Goal: Task Accomplishment & Management: Manage account settings

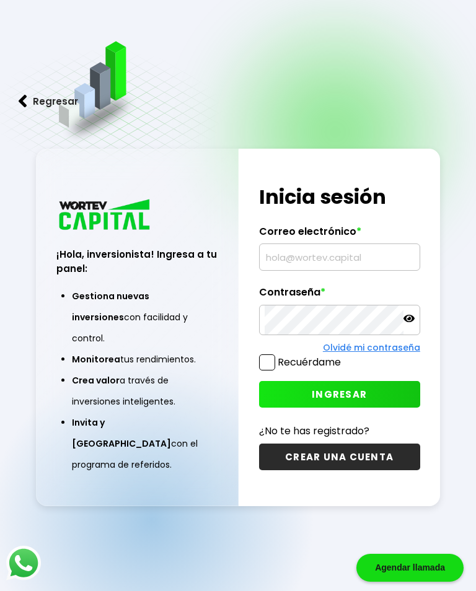
click at [316, 259] on input "text" at bounding box center [339, 257] width 150 height 26
type input "[EMAIL_ADDRESS][DOMAIN_NAME]"
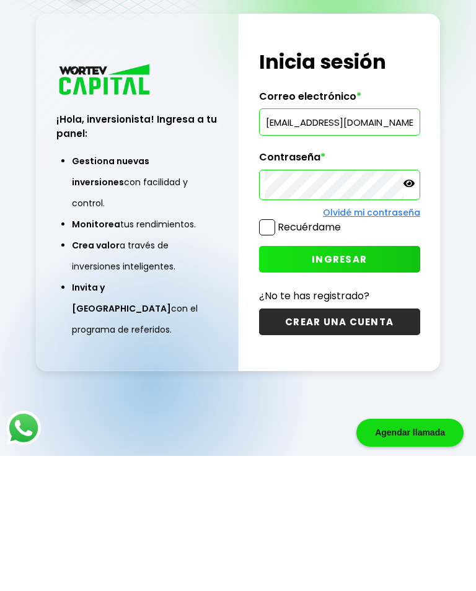
click at [366, 381] on button "INGRESAR" at bounding box center [339, 394] width 161 height 27
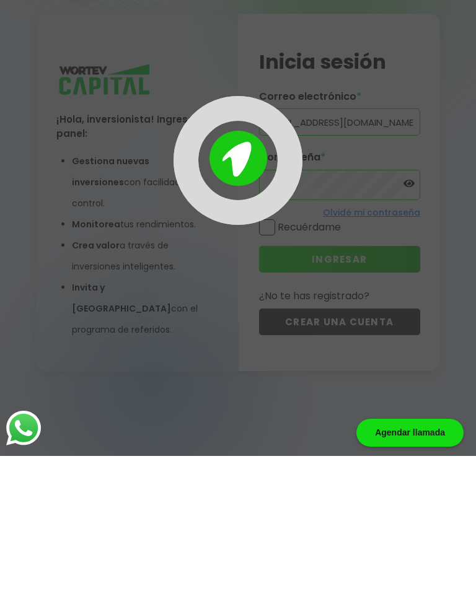
scroll to position [62, 0]
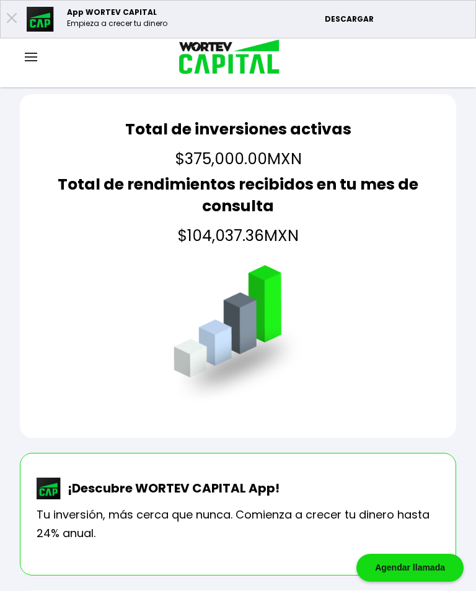
click at [37, 58] on img at bounding box center [31, 57] width 12 height 9
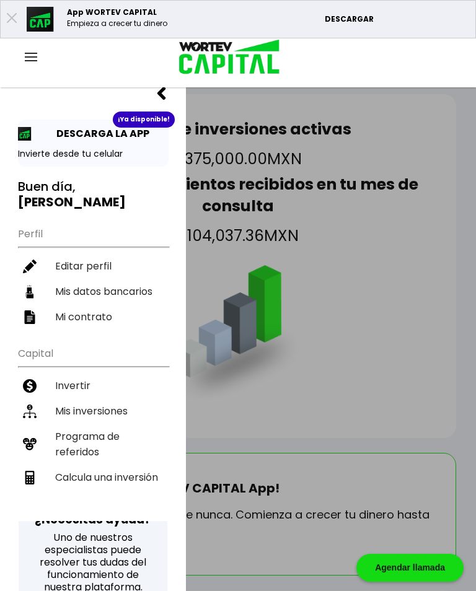
click at [117, 399] on li "Mis inversiones" at bounding box center [93, 410] width 150 height 25
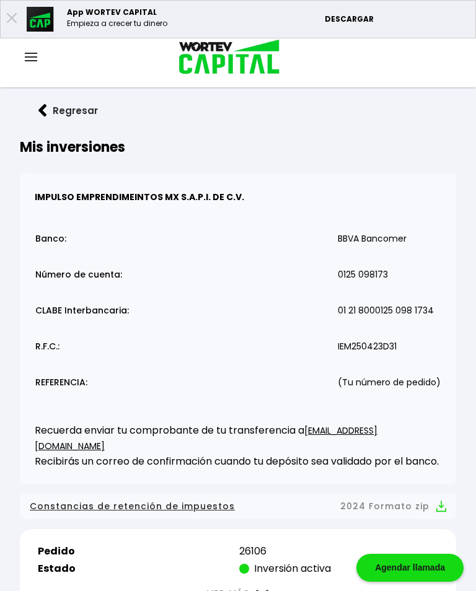
click at [40, 52] on div at bounding box center [31, 57] width 62 height 15
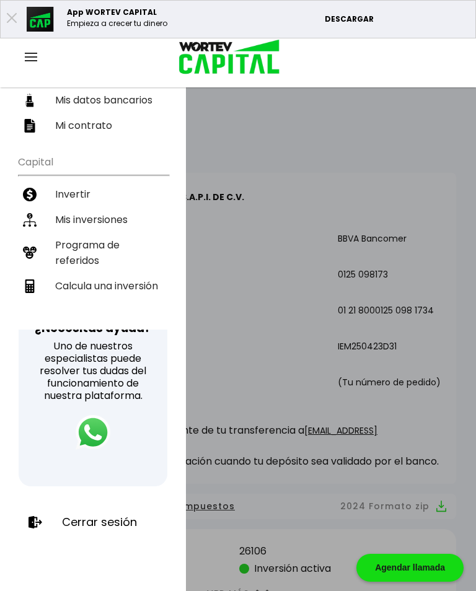
scroll to position [191, 0]
click at [105, 524] on p "Cerrar sesión" at bounding box center [99, 522] width 75 height 12
